Goal: Navigation & Orientation: Find specific page/section

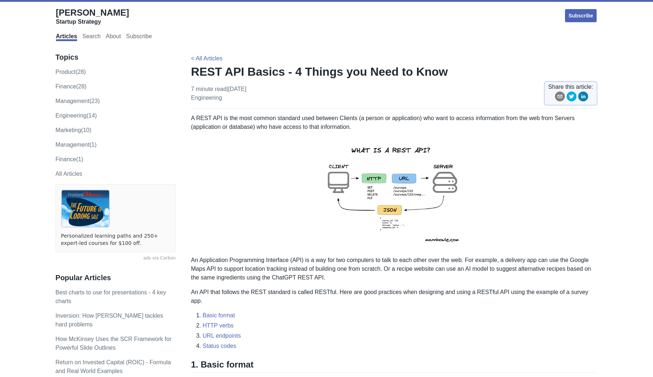
click at [417, 167] on img at bounding box center [394, 193] width 159 height 113
click at [408, 200] on img at bounding box center [394, 193] width 159 height 113
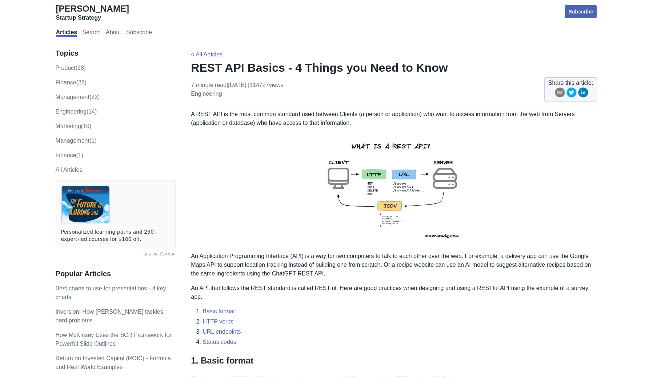
click at [387, 196] on img at bounding box center [394, 189] width 159 height 113
click at [444, 183] on img at bounding box center [394, 189] width 159 height 113
click at [444, 176] on img at bounding box center [394, 189] width 159 height 113
click at [391, 204] on img at bounding box center [394, 189] width 159 height 113
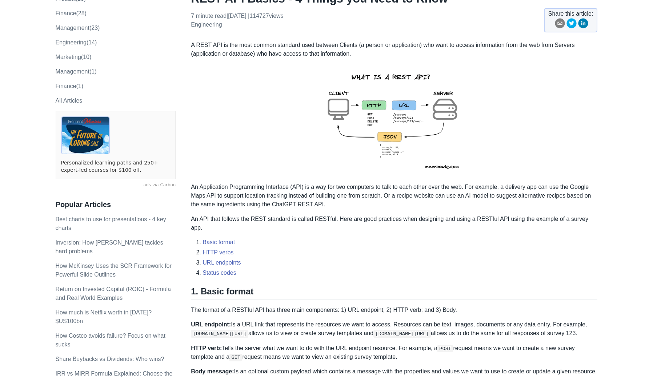
scroll to position [85, 0]
